Goal: Obtain resource: Obtain resource

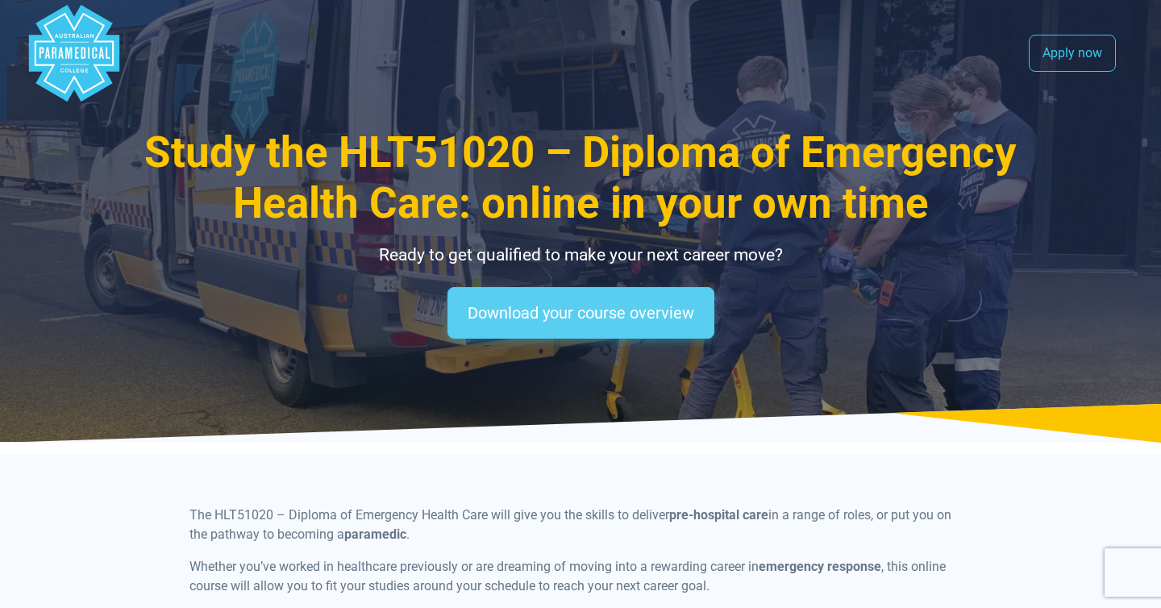
scroll to position [3, 0]
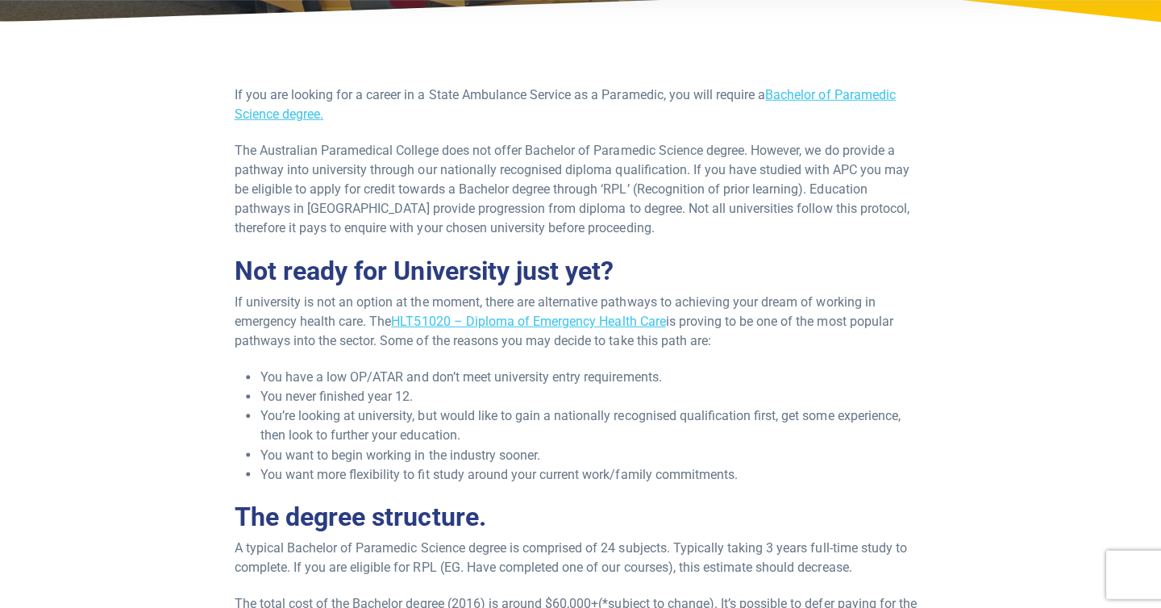
scroll to position [255, 0]
click at [817, 97] on link "Bachelor of Paramedic Science degree." at bounding box center [565, 104] width 659 height 35
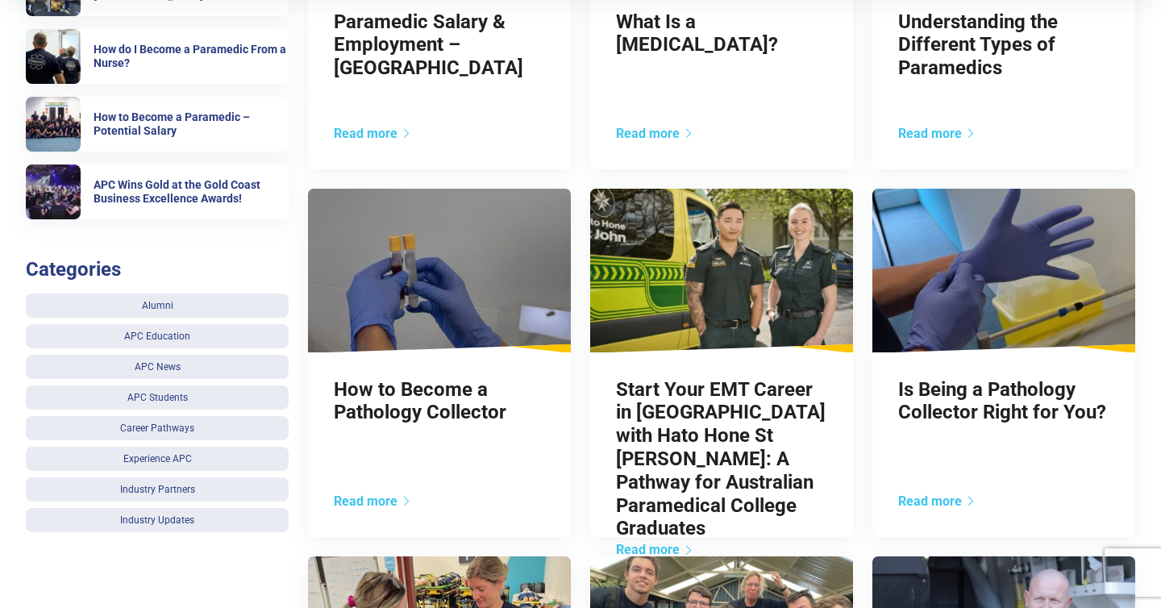
scroll to position [598, 0]
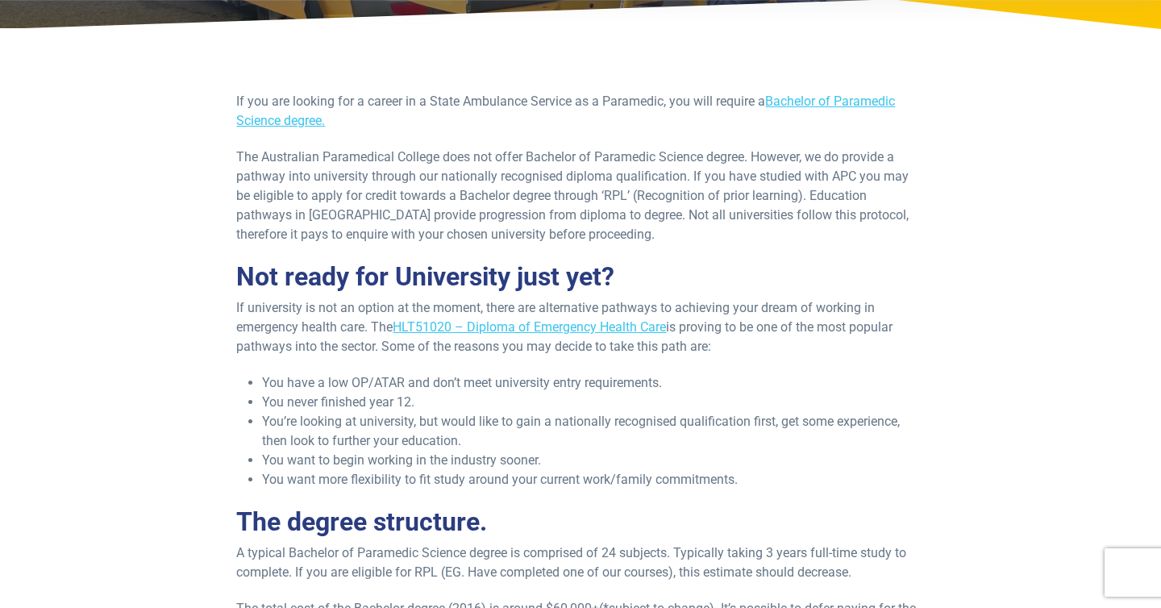
scroll to position [244, 0]
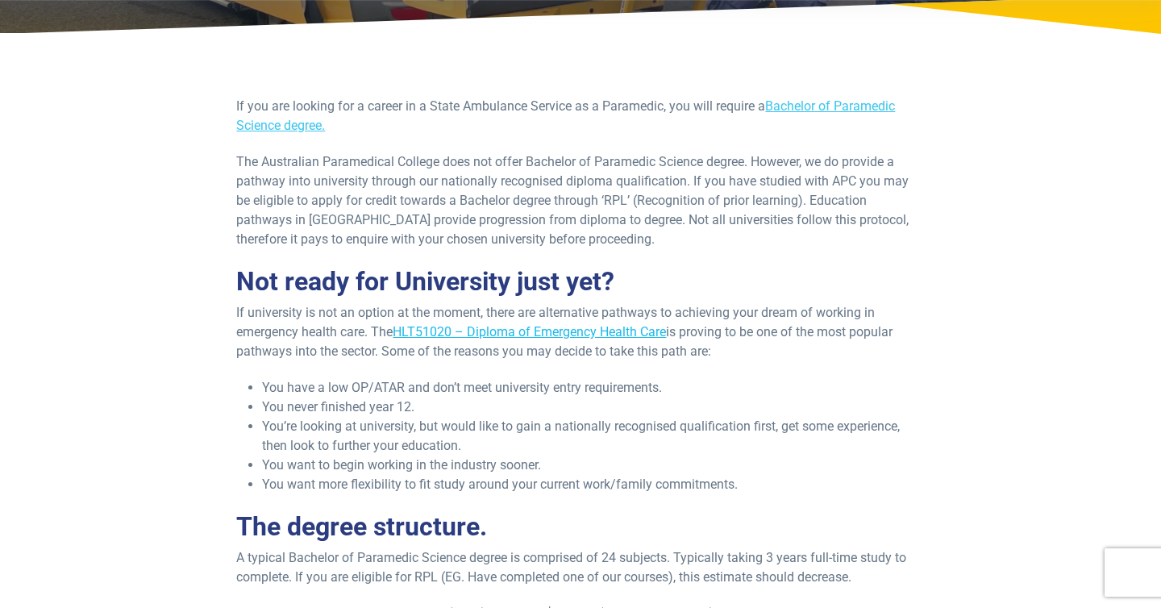
click at [422, 334] on link "HLT51020 – Diploma of Emergency Health Care" at bounding box center [529, 331] width 273 height 15
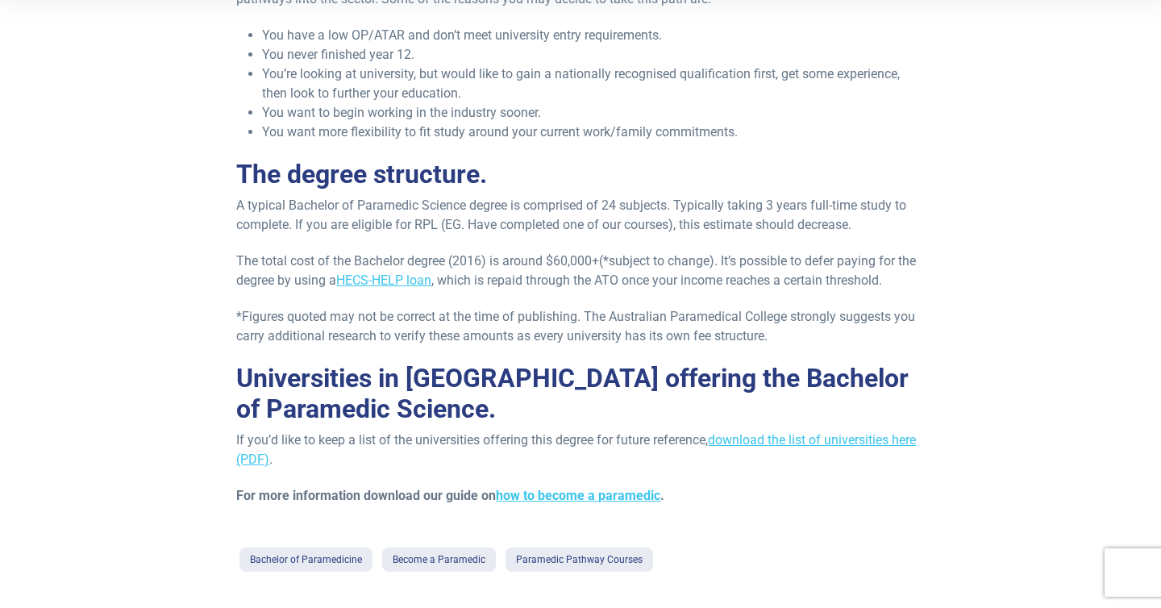
scroll to position [0, 0]
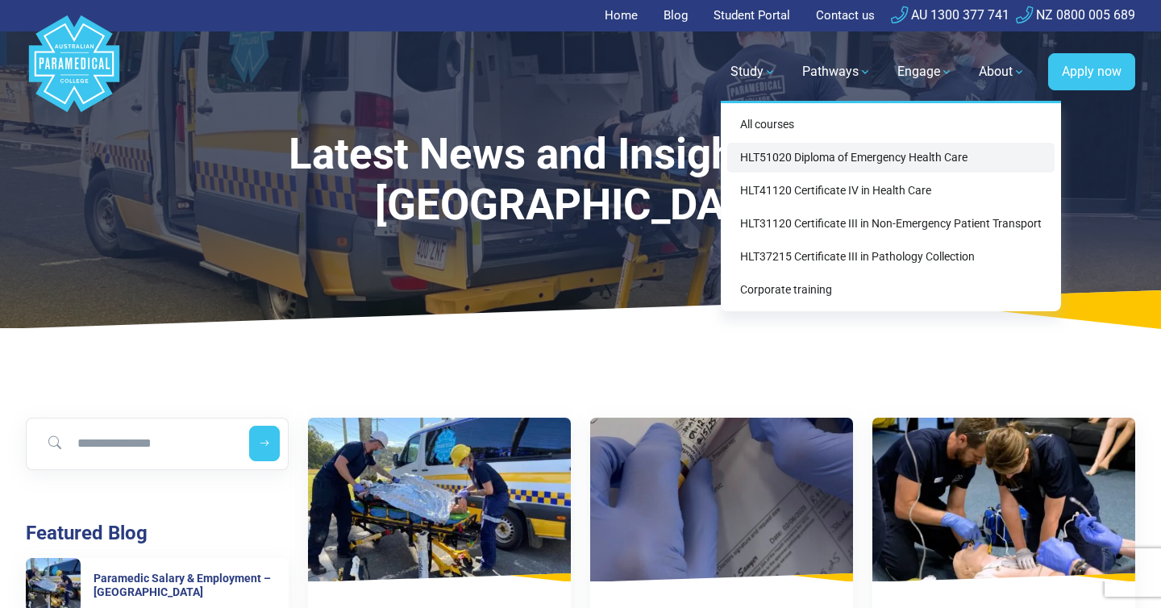
click at [756, 160] on link "HLT51020 Diploma of Emergency Health Care" at bounding box center [890, 158] width 327 height 30
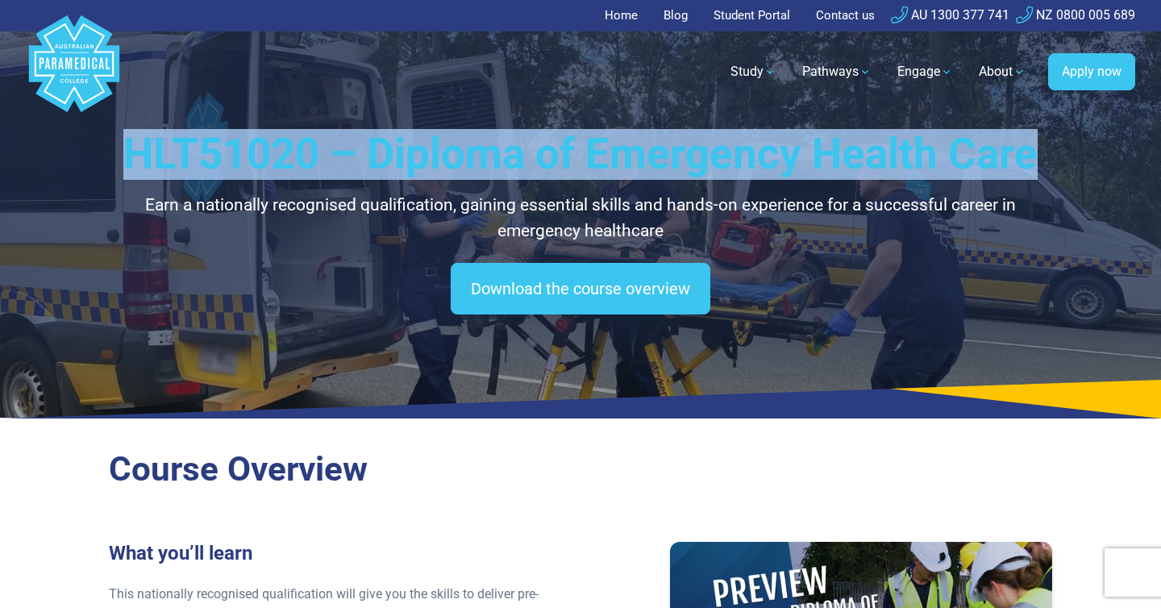
drag, startPoint x: 125, startPoint y: 148, endPoint x: 1036, endPoint y: 152, distance: 911.2
click at [1036, 152] on h1 "HLT51020 – Diploma of Emergency Health Care" at bounding box center [580, 154] width 943 height 51
copy h1 "HLT51020 – Diploma of Emergency Health Care"
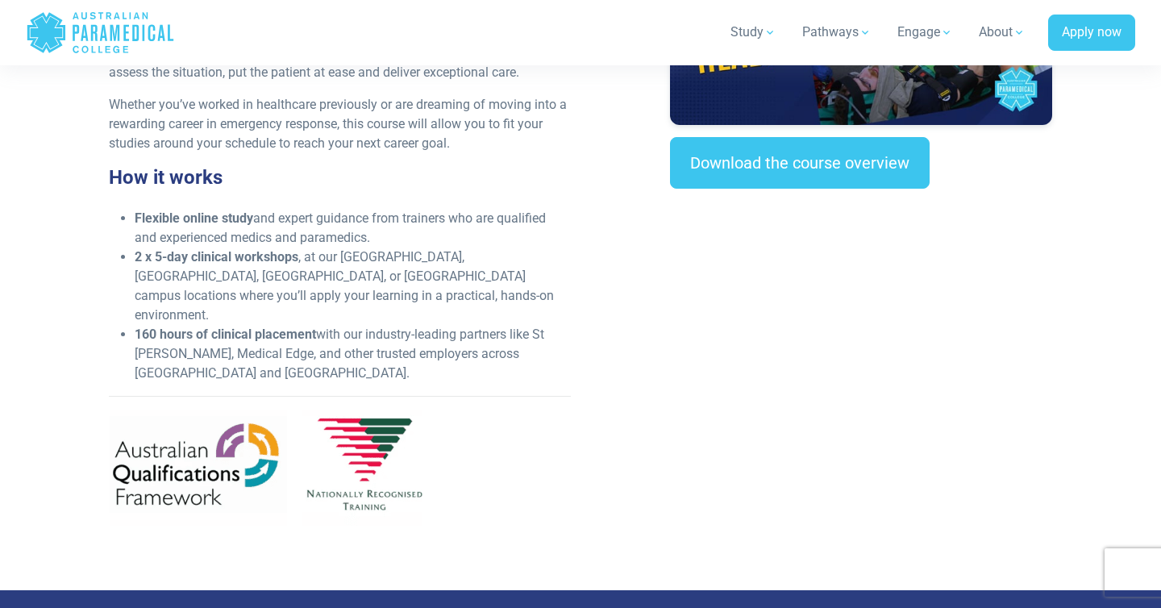
scroll to position [593, 0]
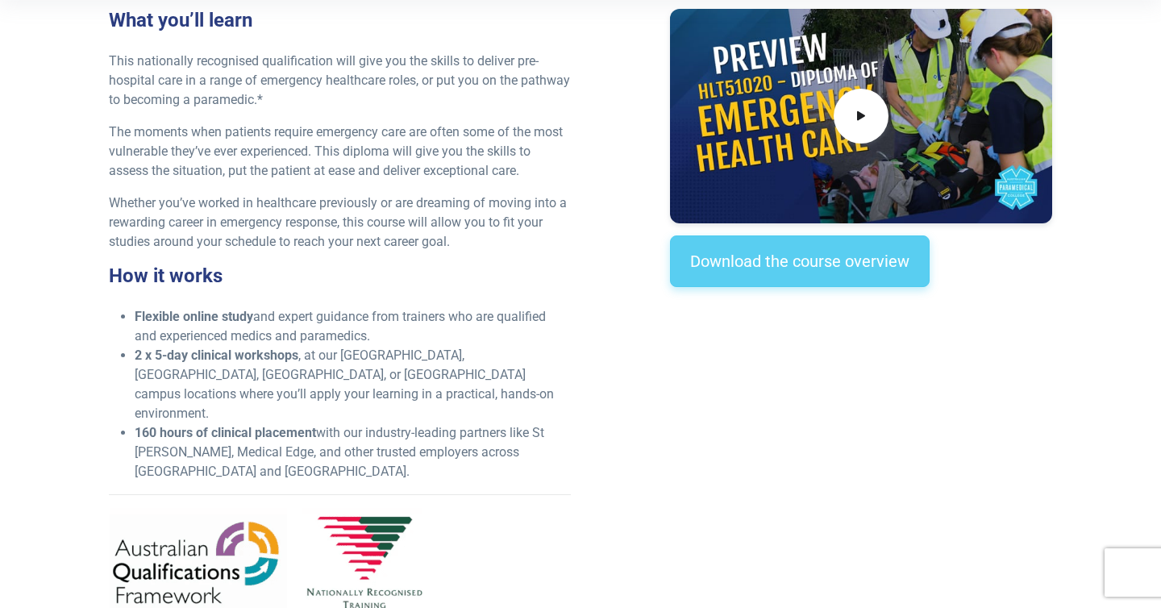
click at [754, 255] on link "Download the course overview" at bounding box center [800, 261] width 260 height 52
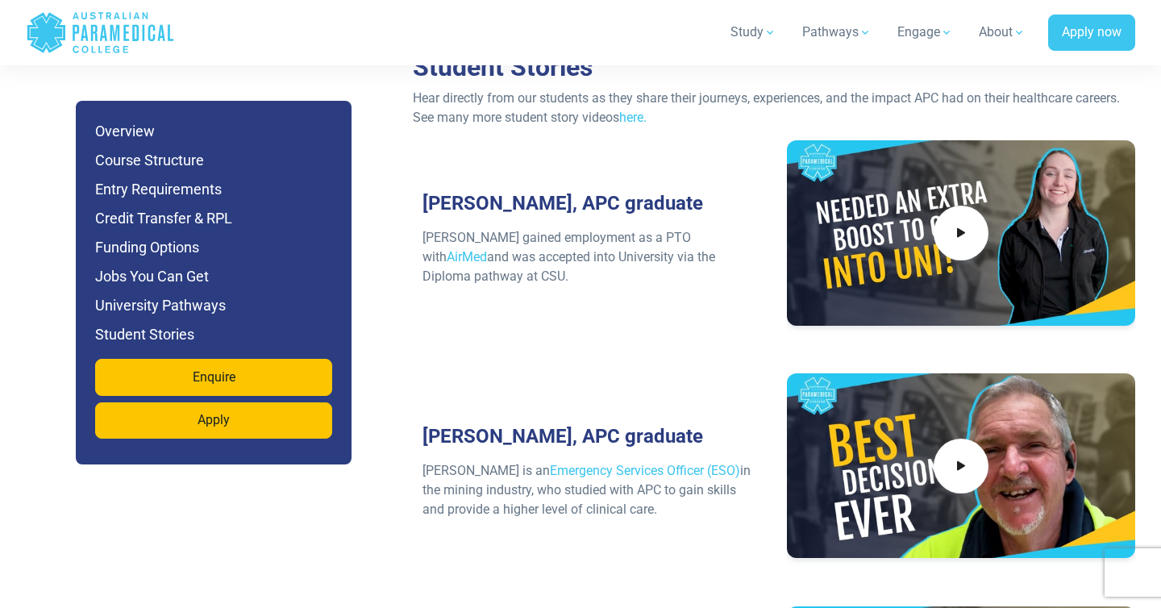
scroll to position [7000, 0]
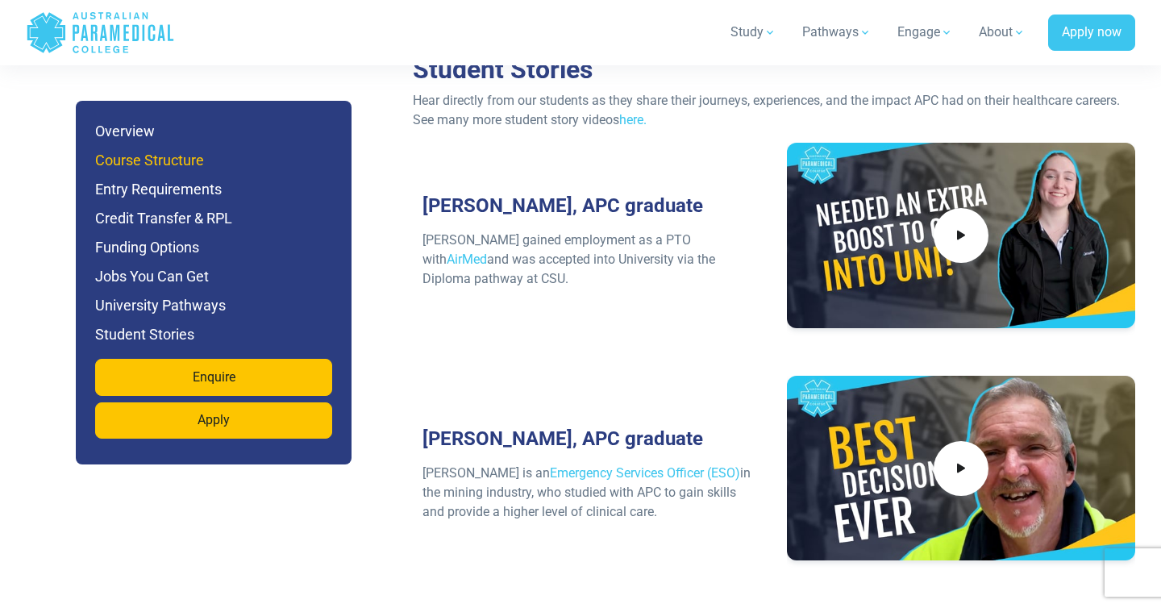
click at [192, 157] on h6 "Course Structure" at bounding box center [213, 160] width 237 height 23
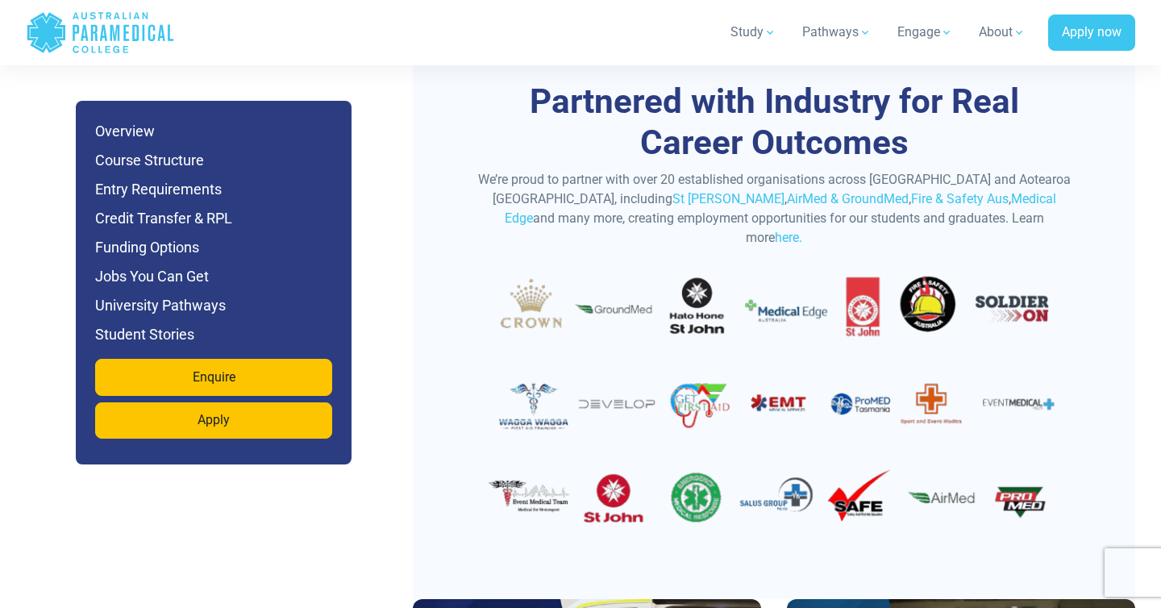
scroll to position [5770, 0]
click at [525, 261] on img at bounding box center [773, 404] width 597 height 287
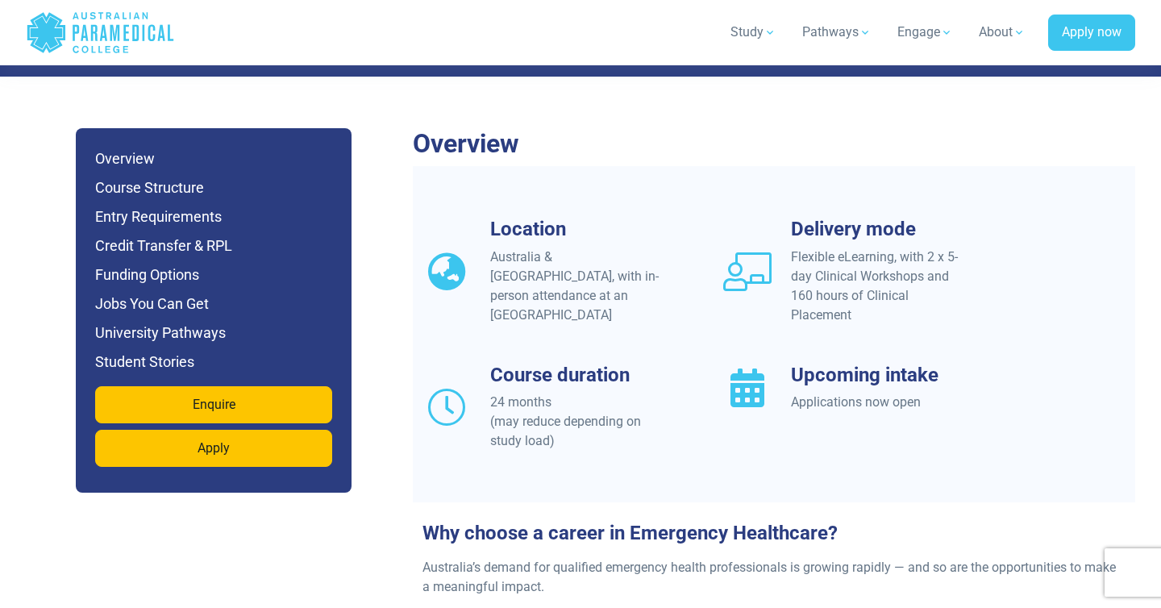
scroll to position [1171, 0]
